Goal: Complete application form

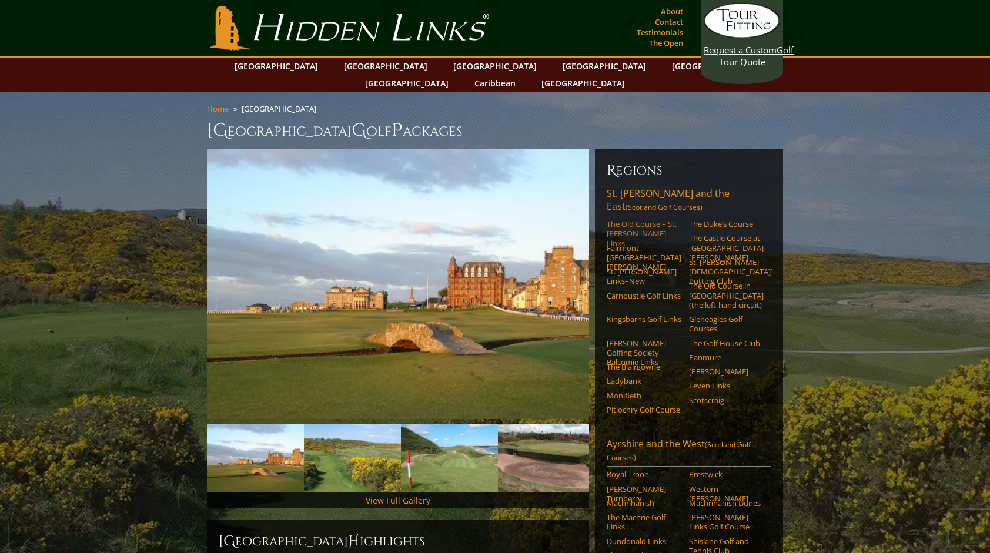
click at [634, 219] on link "The Old Course – St. [PERSON_NAME] Links" at bounding box center [644, 233] width 75 height 29
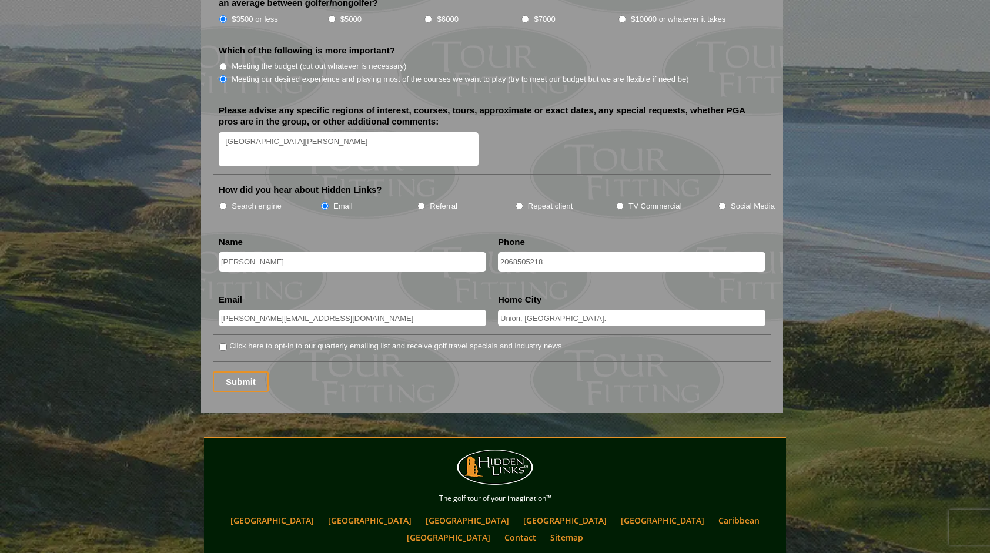
scroll to position [1469, 0]
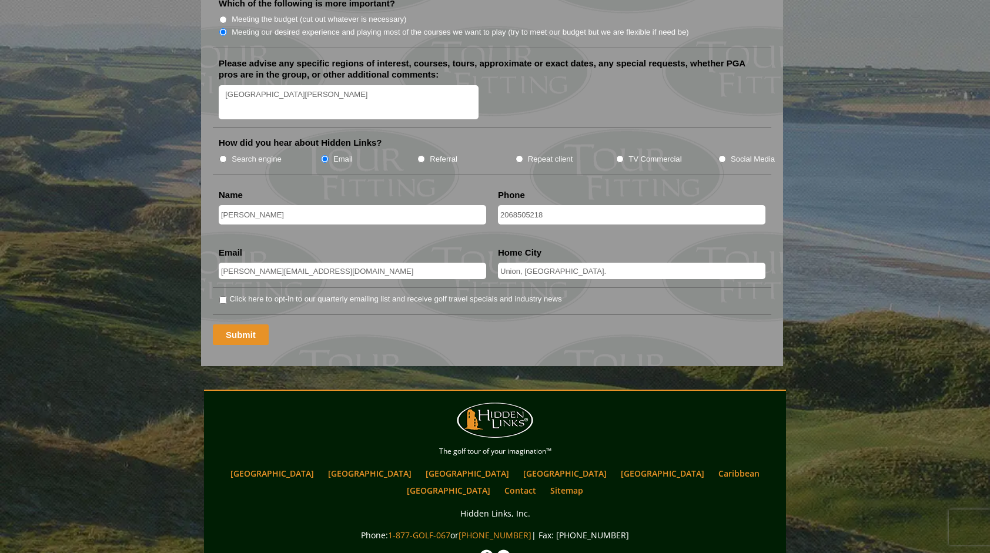
click at [246, 324] on input "Submit" at bounding box center [241, 334] width 56 height 21
